Goal: Check status: Check status

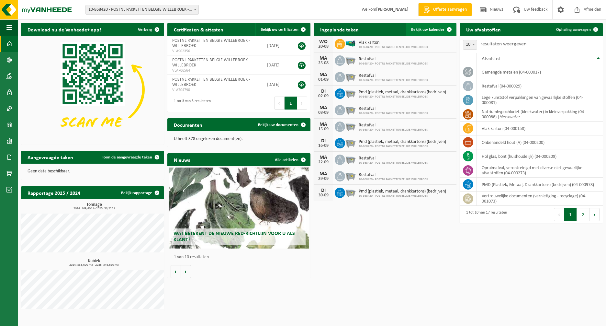
click at [430, 31] on span "Bekijk uw kalender" at bounding box center [427, 30] width 33 height 4
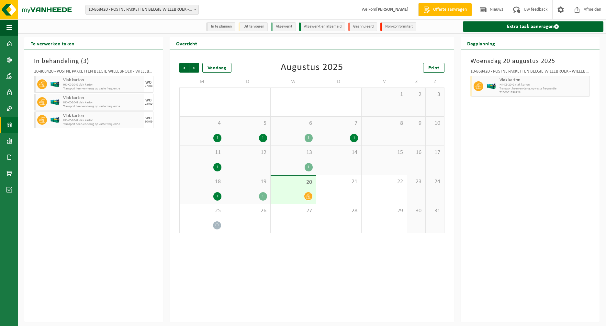
click at [206, 186] on div "18 1" at bounding box center [202, 189] width 45 height 29
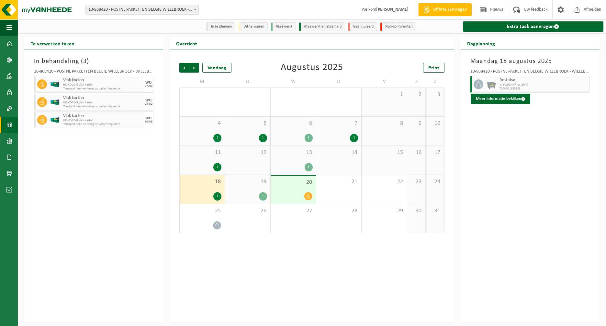
click at [249, 189] on div "19 1" at bounding box center [247, 189] width 45 height 29
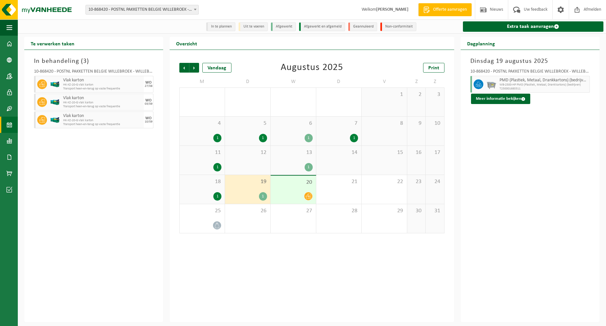
click at [297, 185] on span "20" at bounding box center [293, 182] width 39 height 7
